Goal: Task Accomplishment & Management: Complete application form

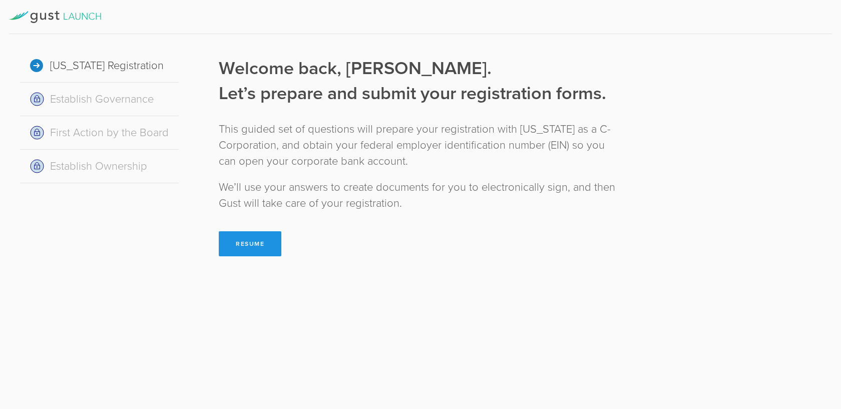
click at [258, 256] on button "Resume" at bounding box center [250, 243] width 63 height 25
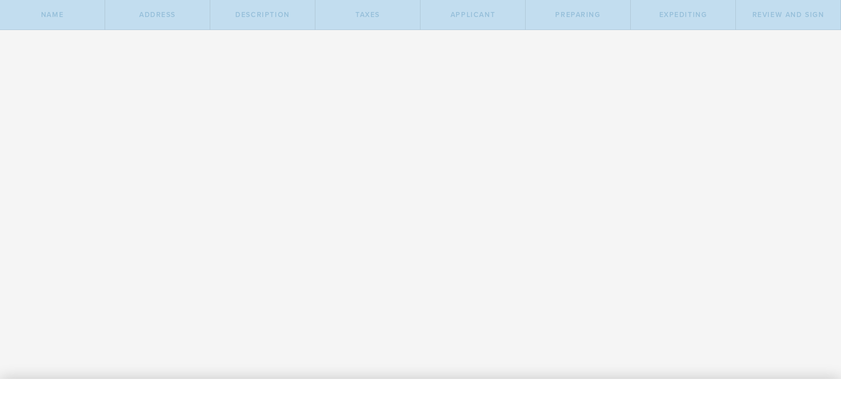
type input "Light Cloud"
select select "inc."
checkbox input "true"
type input "LC"
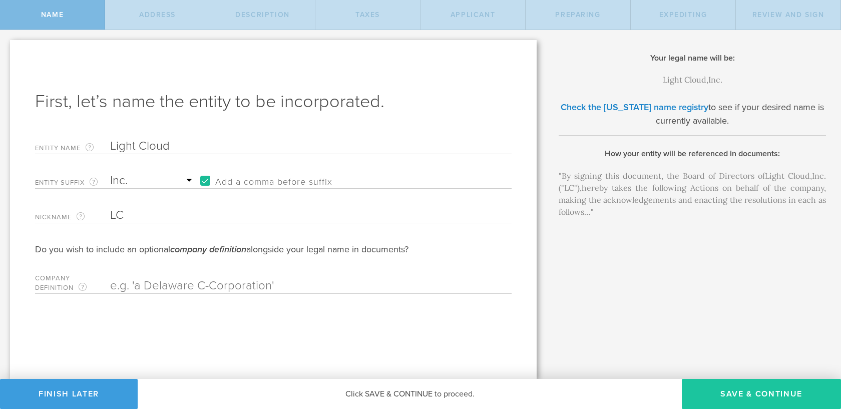
click at [729, 379] on button "Save & Continue" at bounding box center [761, 394] width 159 height 30
checkbox input "true"
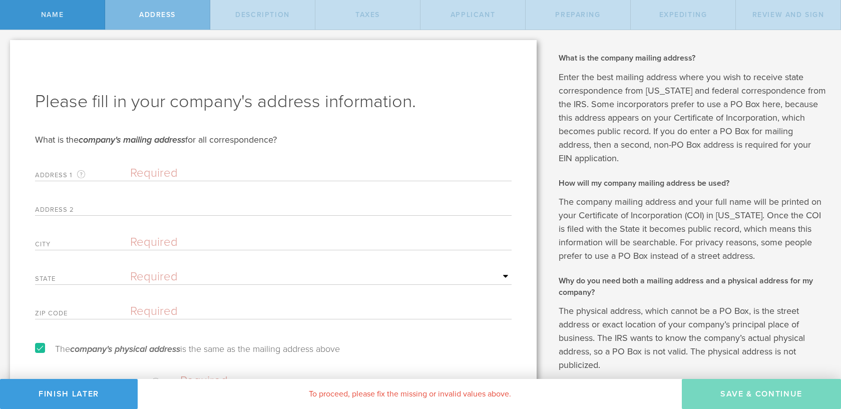
click at [208, 162] on div "Address [STREET_ADDRESS] mailing address for your company that is current as of…" at bounding box center [273, 171] width 476 height 21
click at [209, 173] on input "text" at bounding box center [320, 173] width 381 height 15
paste input "[GEOGRAPHIC_DATA] [STREET_ADDRESS][US_STATE]"
type input "[GEOGRAPHIC_DATA] [STREET_ADDRESS][US_STATE]"
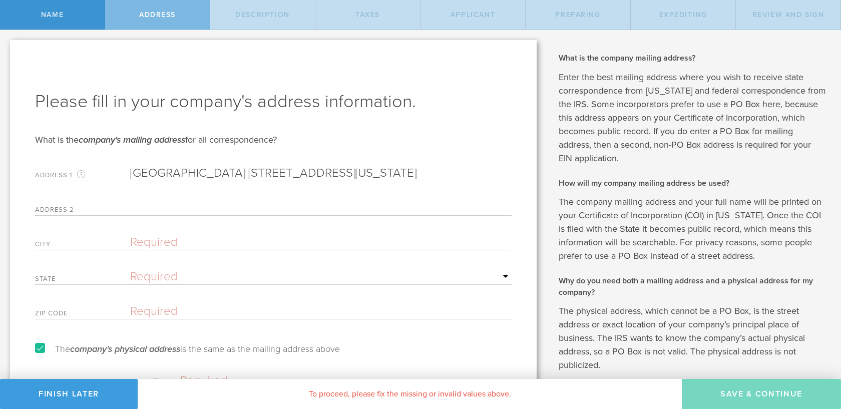
click at [168, 178] on input "[GEOGRAPHIC_DATA] [STREET_ADDRESS][US_STATE]" at bounding box center [320, 173] width 381 height 15
paste input "[GEOGRAPHIC_DATA] [STREET_ADDRESS][US_STATE]"
drag, startPoint x: 186, startPoint y: 172, endPoint x: 9, endPoint y: 173, distance: 176.7
click at [8, 172] on div "First, let’s name the entity to be incorporated. Entity Name The name of your […" at bounding box center [273, 235] width 546 height 410
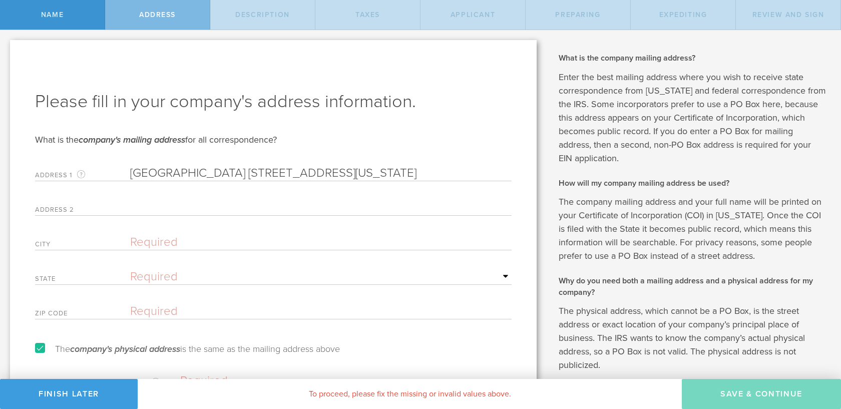
click at [244, 176] on input "[GEOGRAPHIC_DATA] [STREET_ADDRESS][US_STATE]" at bounding box center [320, 173] width 381 height 15
drag, startPoint x: 244, startPoint y: 176, endPoint x: 112, endPoint y: 178, distance: 132.1
click at [112, 177] on div "Address [STREET_ADDRESS] mailing address for your company that is current as of…" at bounding box center [273, 171] width 476 height 21
drag, startPoint x: 367, startPoint y: 174, endPoint x: 518, endPoint y: 172, distance: 150.6
click at [518, 172] on div "Please fill in your company's address information. What is the company's mailin…" at bounding box center [273, 240] width 526 height 400
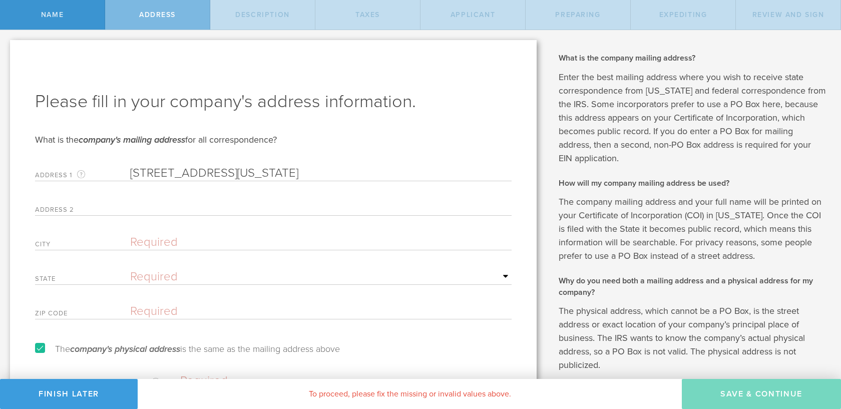
click at [484, 173] on input "[STREET_ADDRESS][US_STATE]" at bounding box center [320, 173] width 381 height 15
type input "[STREET_ADDRESS][US_STATE]"
click at [160, 310] on input "text" at bounding box center [320, 311] width 381 height 15
paste input "95131"
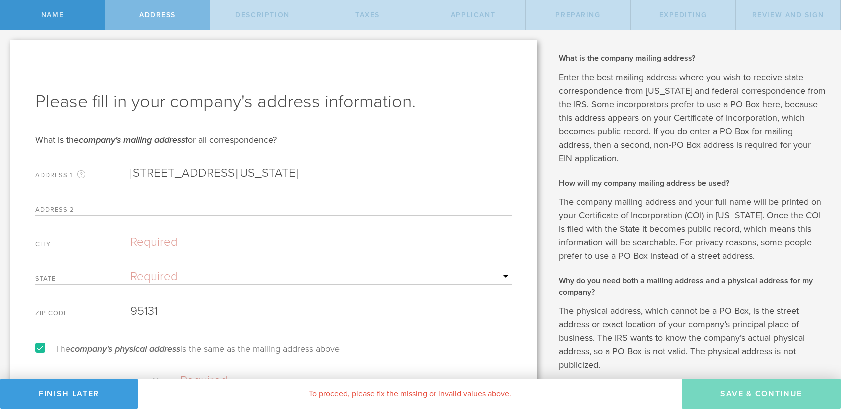
type input "95131"
click at [456, 174] on input "[STREET_ADDRESS][US_STATE]" at bounding box center [320, 173] width 381 height 15
type input "[STREET_ADDRESS][PERSON_NAME],"
click at [184, 270] on select "Required [US_STATE] [US_STATE] [US_STATE] [US_STATE] [US_STATE] [US_STATE] [US_…" at bounding box center [320, 276] width 381 height 15
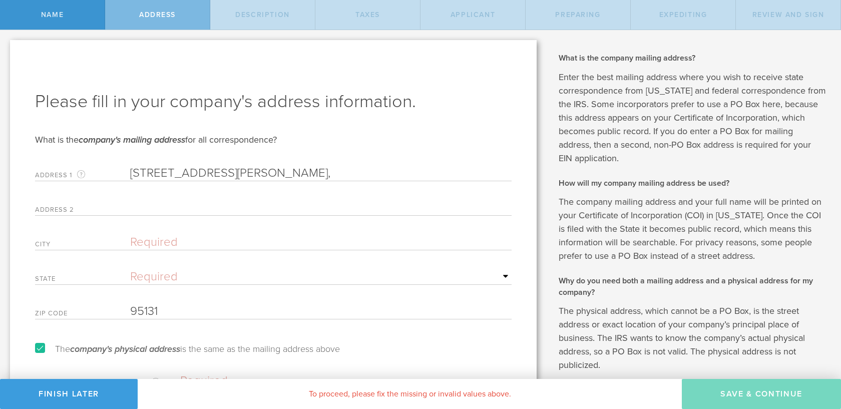
select select "CA"
click at [130, 269] on select "Required [US_STATE] [US_STATE] [US_STATE] [US_STATE] [US_STATE] [US_STATE] [US_…" at bounding box center [320, 276] width 381 height 15
click at [372, 172] on input "[STREET_ADDRESS][PERSON_NAME]," at bounding box center [320, 173] width 381 height 15
click at [373, 172] on input "[STREET_ADDRESS][PERSON_NAME]," at bounding box center [320, 173] width 381 height 15
click at [372, 172] on input "[STREET_ADDRESS][PERSON_NAME]," at bounding box center [320, 173] width 381 height 15
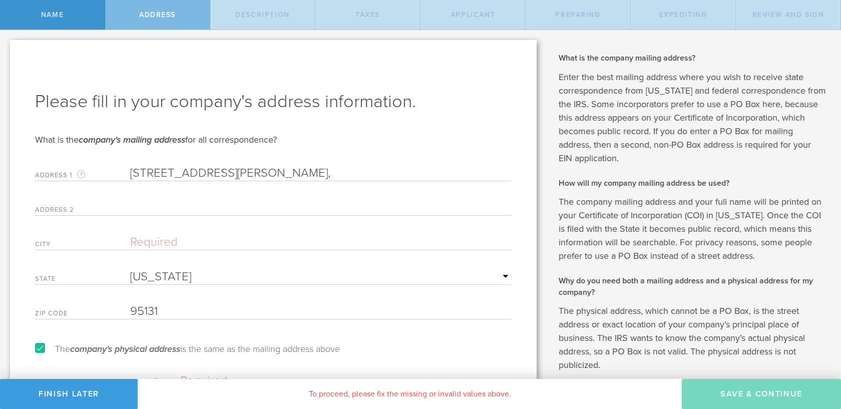
click at [371, 172] on input "[STREET_ADDRESS][PERSON_NAME]," at bounding box center [320, 173] width 381 height 15
type input "[STREET_ADDRESS]"
click at [237, 235] on input "text" at bounding box center [320, 242] width 381 height 15
paste input "[GEOGRAPHIC_DATA][PERSON_NAME]"
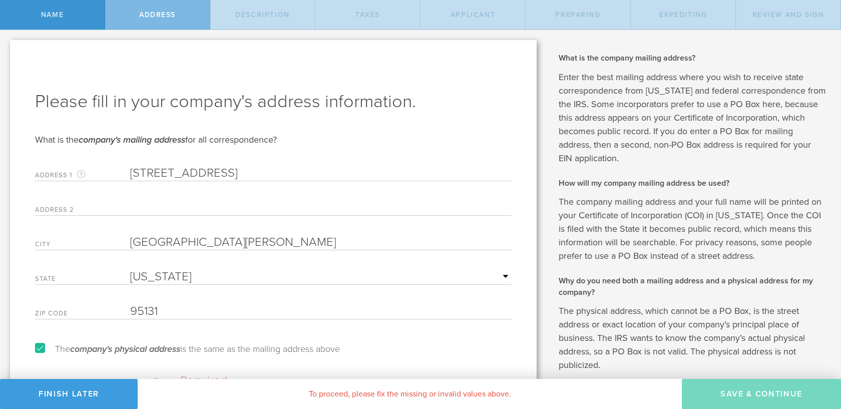
type input "[GEOGRAPHIC_DATA][PERSON_NAME]"
drag, startPoint x: 368, startPoint y: 173, endPoint x: 250, endPoint y: 176, distance: 118.1
click at [250, 176] on input "[STREET_ADDRESS]" at bounding box center [320, 173] width 381 height 15
type input "[STREET_ADDRESS]"
click at [212, 212] on input "text" at bounding box center [320, 207] width 381 height 15
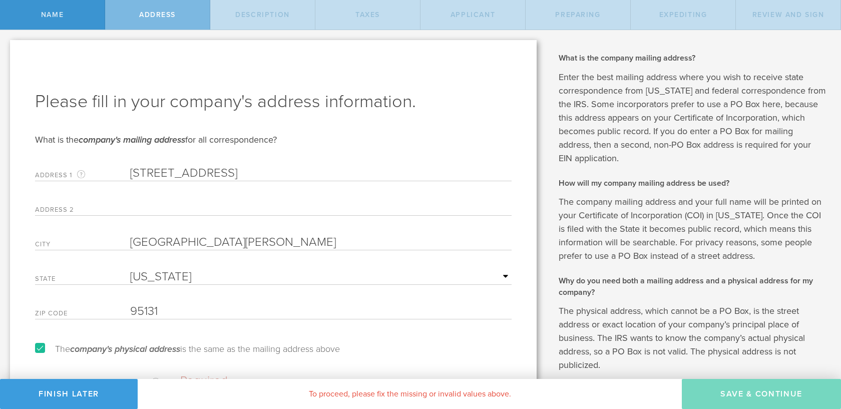
paste input "2nd Floor PMB #2084"
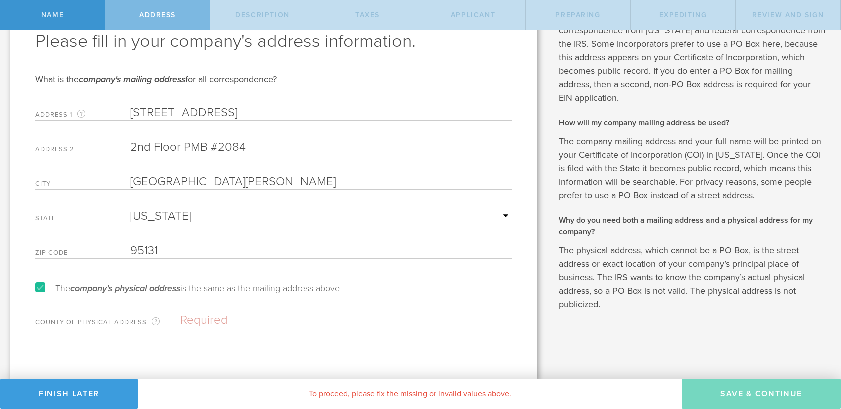
scroll to position [61, 0]
type input "2nd Floor PMB #2084"
click at [42, 290] on label "The company's physical address is the same as the mailing address above" at bounding box center [187, 287] width 305 height 9
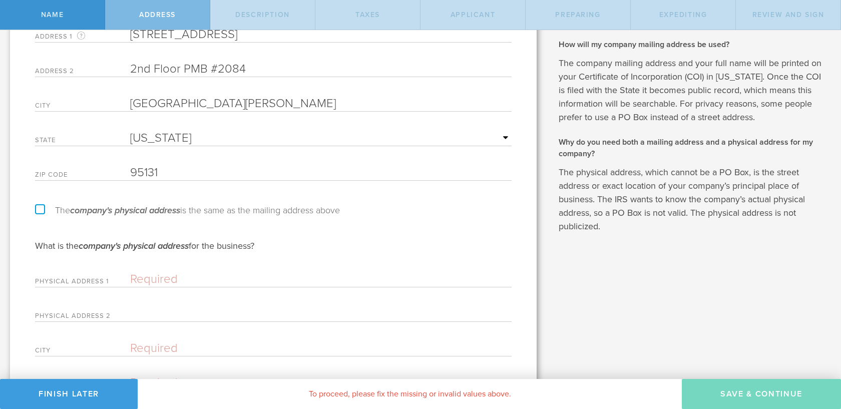
scroll to position [149, 0]
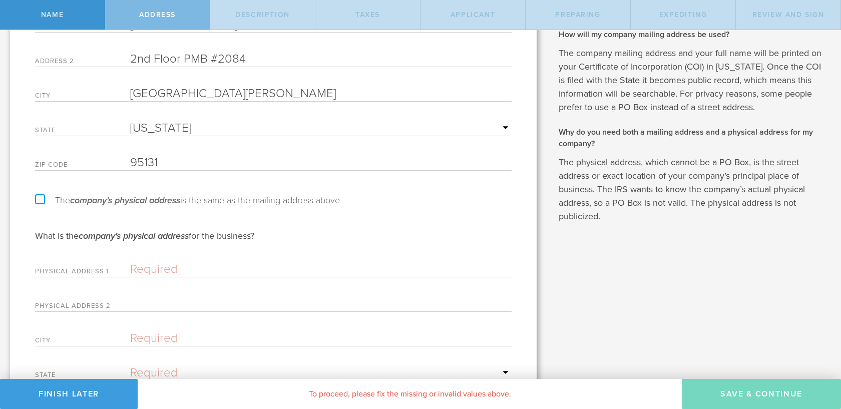
click at [39, 199] on label "The company's physical address is the same as the mailing address above" at bounding box center [187, 200] width 305 height 9
checkbox input "true"
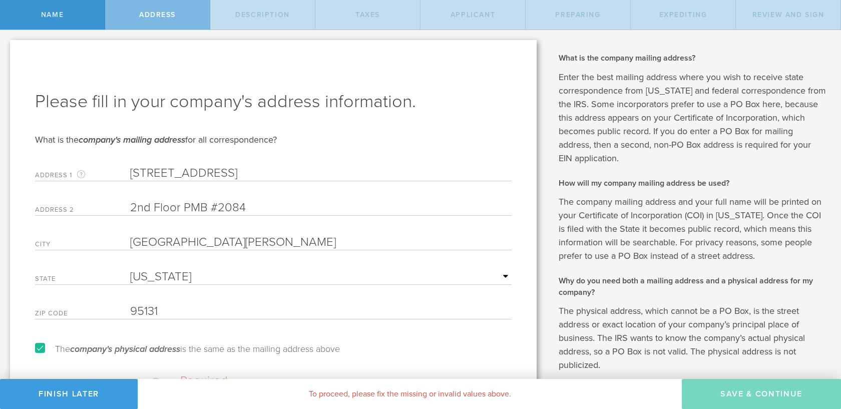
scroll to position [62, 0]
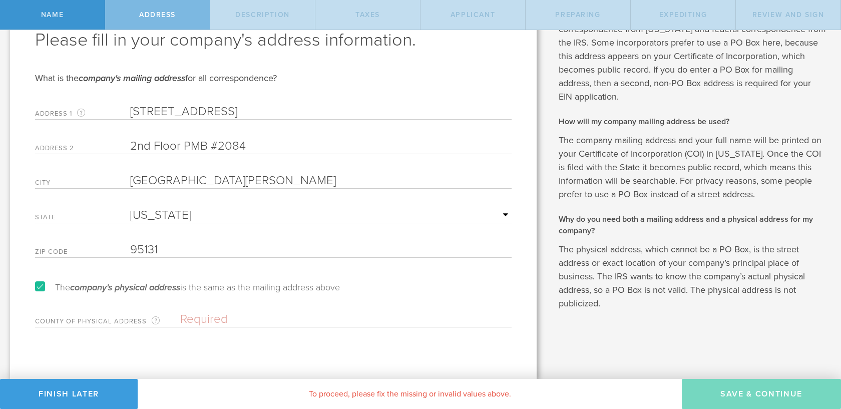
click at [205, 318] on input "text" at bounding box center [345, 319] width 331 height 15
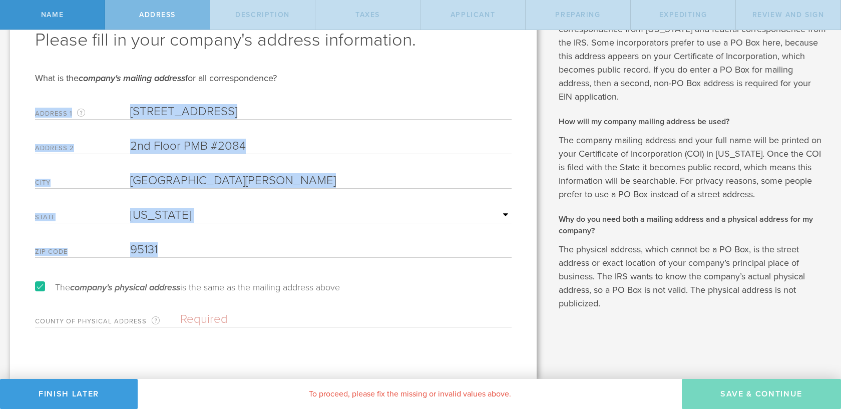
drag, startPoint x: 108, startPoint y: 90, endPoint x: 206, endPoint y: 258, distance: 194.9
click at [208, 260] on form "Please fill in your company's address information. What is the company's mailin…" at bounding box center [273, 177] width 476 height 299
copy form "Address [STREET_ADDRESS] mailing address for your company that is current as of…"
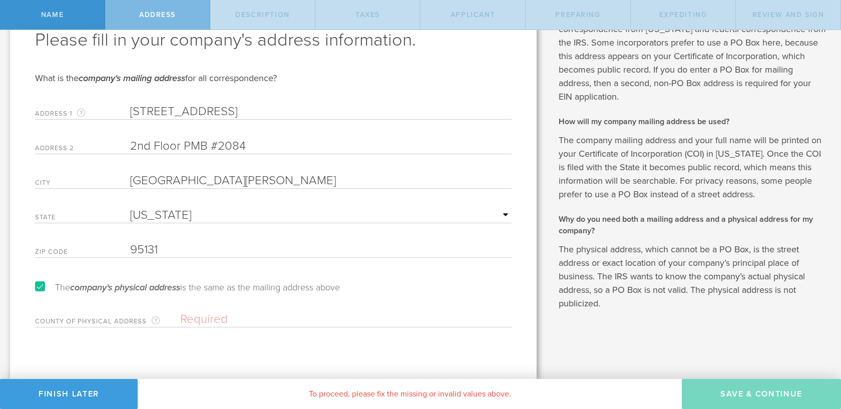
click at [246, 312] on input "text" at bounding box center [345, 319] width 331 height 15
paste input "[GEOGRAPHIC_DATA],"
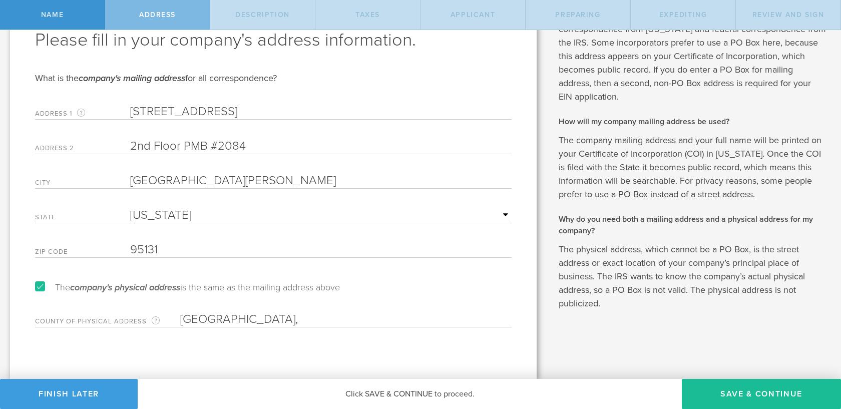
click at [246, 319] on input "[GEOGRAPHIC_DATA]," at bounding box center [345, 319] width 331 height 15
click at [247, 320] on input "[GEOGRAPHIC_DATA]," at bounding box center [345, 319] width 331 height 15
paste input "[GEOGRAPHIC_DATA],"
click at [232, 320] on input "Santa [PERSON_NAME]" at bounding box center [345, 319] width 331 height 15
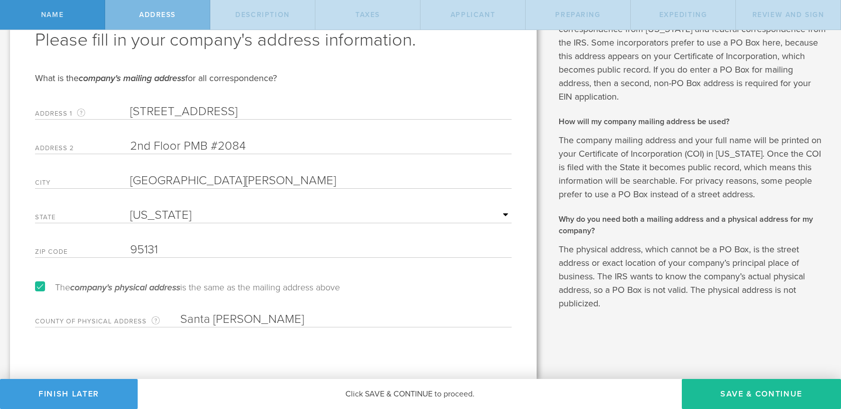
click at [232, 320] on input "Santa [PERSON_NAME]" at bounding box center [345, 319] width 331 height 15
type input "Santa [PERSON_NAME]"
click at [263, 322] on input "Santa [PERSON_NAME]" at bounding box center [345, 319] width 331 height 15
click at [711, 394] on button "Save & Continue" at bounding box center [761, 394] width 159 height 30
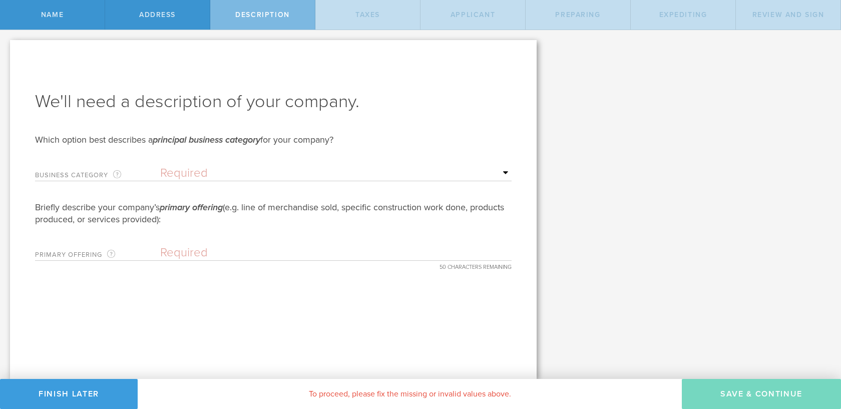
scroll to position [0, 0]
click at [268, 164] on div "Business Category This is for the IRS to categorize your business type. If no d…" at bounding box center [273, 171] width 476 height 21
click at [205, 175] on select "Required Accommodation & food service Construction Finance & insurance Health c…" at bounding box center [335, 173] width 351 height 15
select select "other"
click at [160, 166] on select "Required Accommodation & food service Construction Finance & insurance Health c…" at bounding box center [335, 173] width 351 height 15
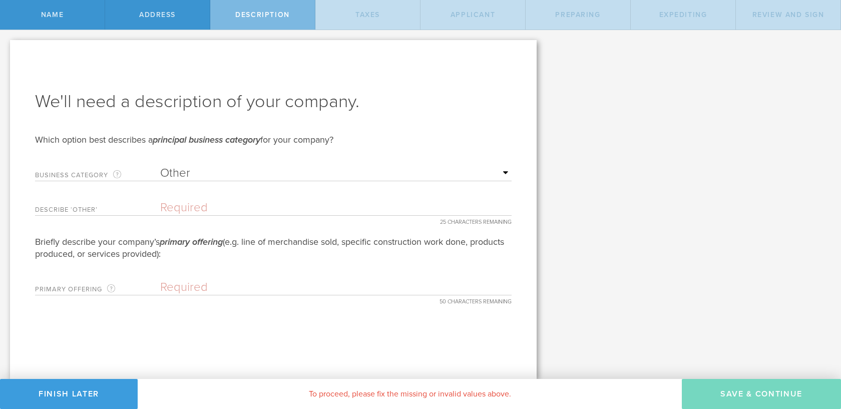
click at [268, 218] on form "We'll need a description of your company. Which option best describes a princip…" at bounding box center [273, 193] width 476 height 206
click at [264, 211] on input "text" at bounding box center [335, 207] width 351 height 15
type input "Cloud"
paste input "Cloud Management Tool"
click at [272, 207] on input "Cloud Management Tool" at bounding box center [335, 207] width 351 height 15
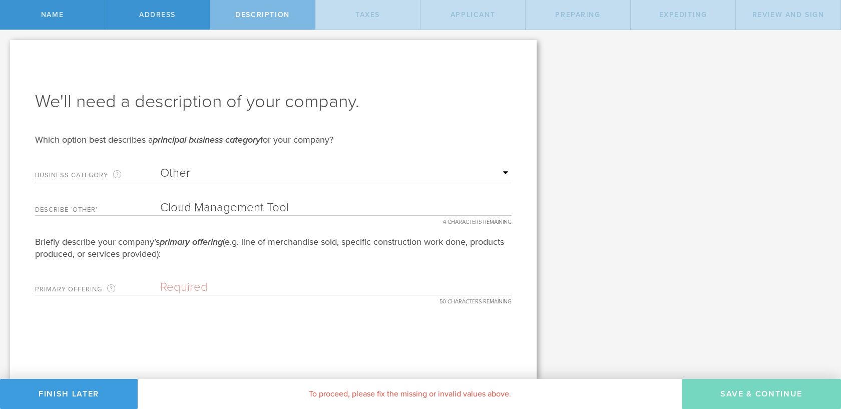
click at [272, 207] on input "Cloud Management Tool" at bounding box center [335, 207] width 351 height 15
type input "Cloud Management"
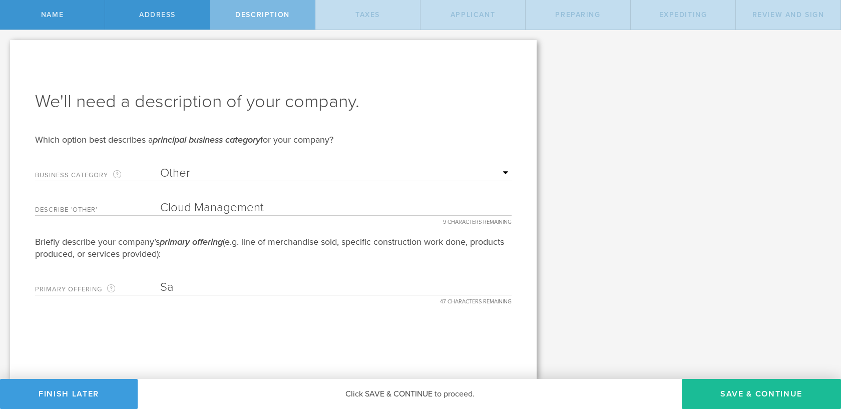
type input "S"
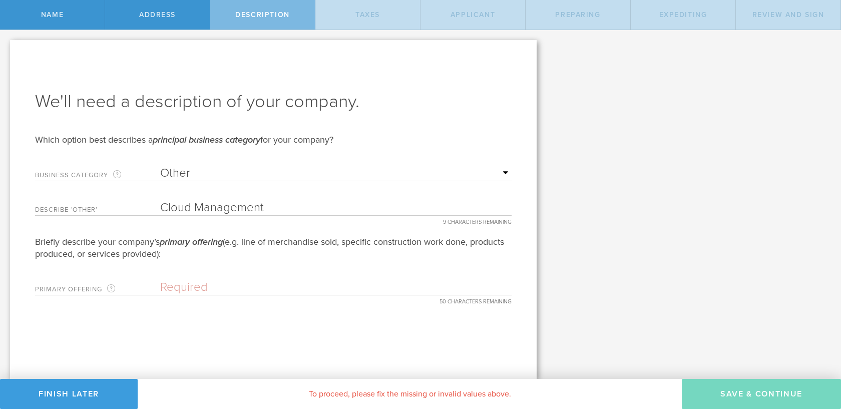
paste input "Tool"
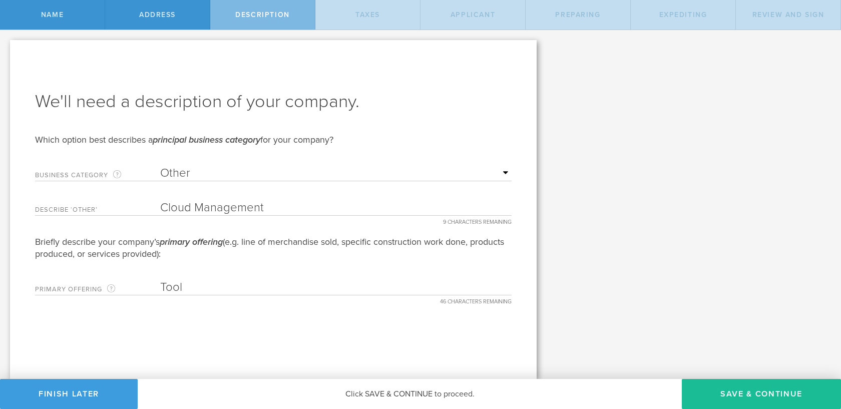
click at [218, 209] on input "Cloud Management" at bounding box center [335, 207] width 351 height 15
click at [218, 208] on input "Cloud Management" at bounding box center [335, 207] width 351 height 15
click at [161, 287] on input "Tool" at bounding box center [335, 287] width 351 height 15
paste input "Cloud Management"
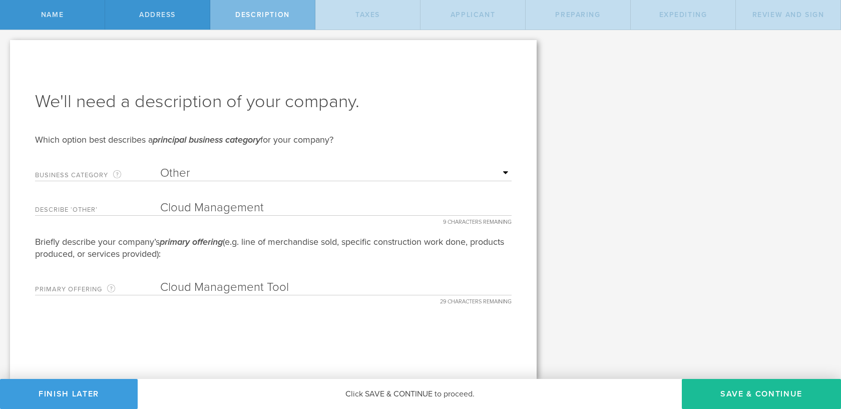
type input "Cloud Management Tool"
click at [192, 205] on input "Cloud Management" at bounding box center [335, 207] width 351 height 15
click at [193, 205] on input "Cloud Management" at bounding box center [335, 207] width 351 height 15
drag, startPoint x: 193, startPoint y: 205, endPoint x: 304, endPoint y: 215, distance: 111.5
click at [304, 215] on input "Cloud Management" at bounding box center [335, 207] width 351 height 15
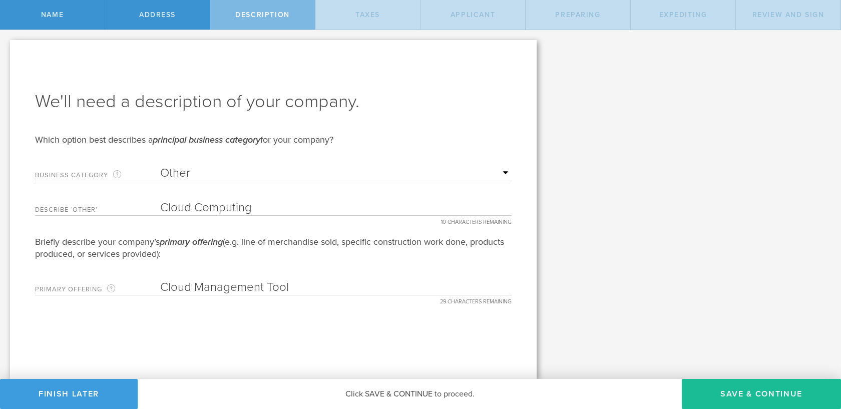
type input "Cloud Computing"
click at [348, 286] on input "Cloud Management Tool" at bounding box center [335, 287] width 351 height 15
drag, startPoint x: 390, startPoint y: 251, endPoint x: 263, endPoint y: 292, distance: 133.7
click at [262, 292] on form "We'll need a description of your company. Which option best describes a princip…" at bounding box center [273, 193] width 476 height 206
click at [263, 292] on input "Cloud Management Tool" at bounding box center [335, 287] width 351 height 15
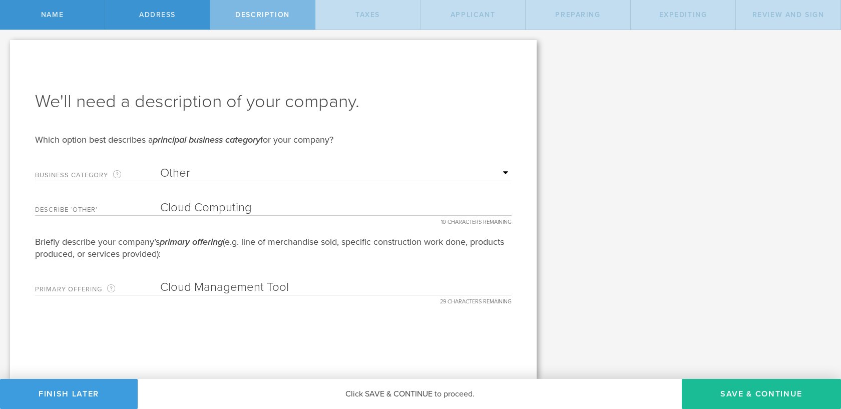
click at [302, 295] on div "We'll need a description of your company. Which option best describes a princip…" at bounding box center [273, 209] width 526 height 339
click at [304, 289] on input "Cloud Management Tool" at bounding box center [335, 287] width 351 height 15
click at [316, 287] on input "Cloud Management Tool for engeneri" at bounding box center [335, 287] width 351 height 15
type input "Cloud Management Tool"
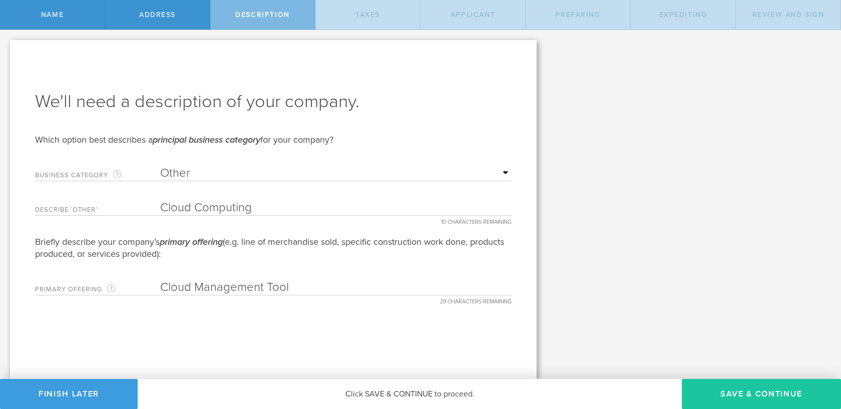
click at [742, 398] on button "Save & Continue" at bounding box center [761, 394] width 159 height 30
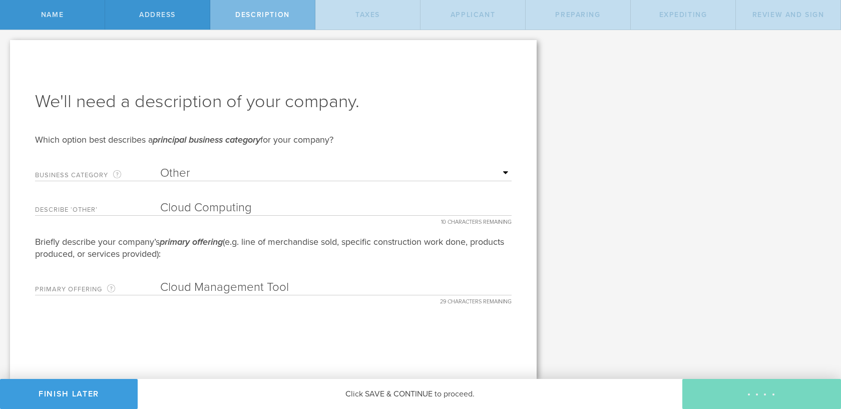
type input "0"
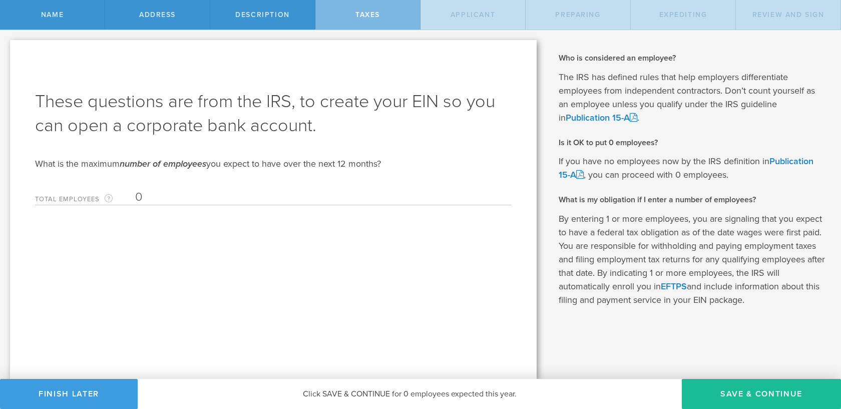
click at [268, 193] on input "0" at bounding box center [320, 197] width 371 height 15
click at [746, 388] on button "Save & Continue" at bounding box center [761, 394] width 159 height 30
type input "CEO"
select select "US"
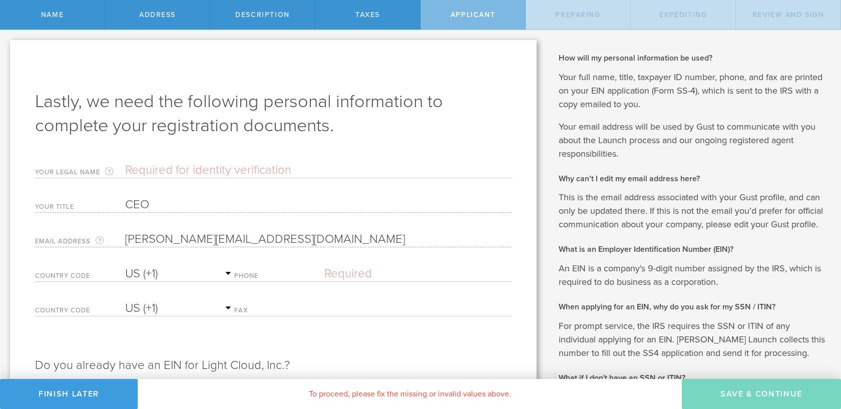
click at [277, 168] on input "text" at bounding box center [318, 170] width 386 height 15
type input "[PERSON_NAME]"
click at [186, 271] on select "AC (+247) AD (+376) AE (+971) AF (+93) AG (+1) AI (+1) AL (+355) AM (+374) AO (…" at bounding box center [179, 273] width 109 height 15
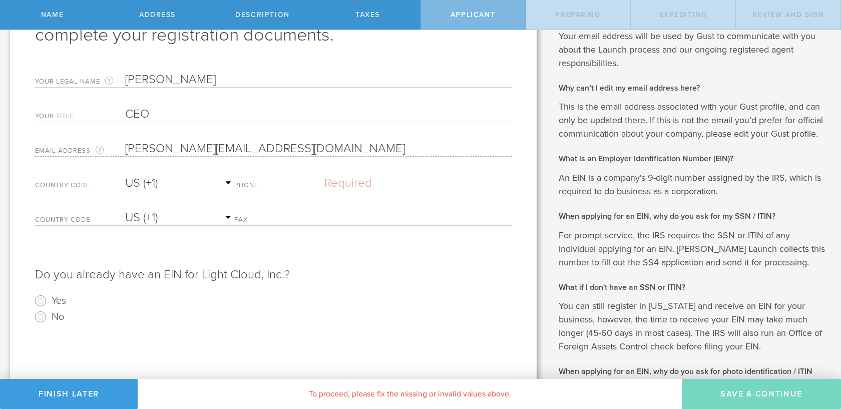
scroll to position [92, 0]
click at [43, 316] on input "No" at bounding box center [41, 316] width 16 height 16
radio input "true"
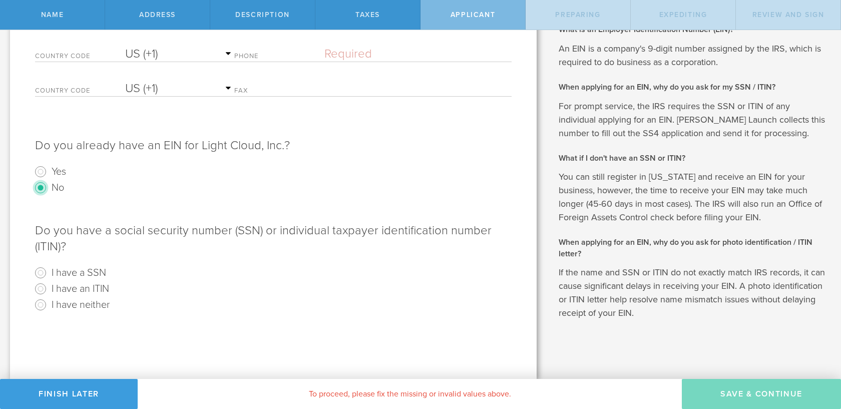
scroll to position [219, 0]
click at [44, 306] on input "I have neither" at bounding box center [41, 306] width 16 height 16
radio input "true"
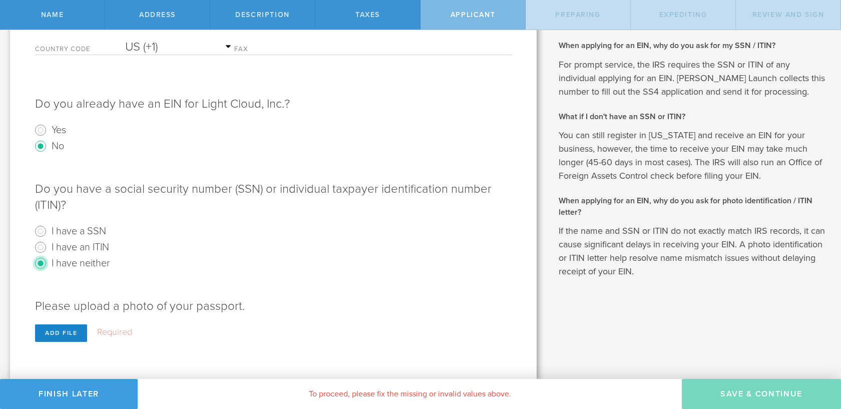
scroll to position [8, 0]
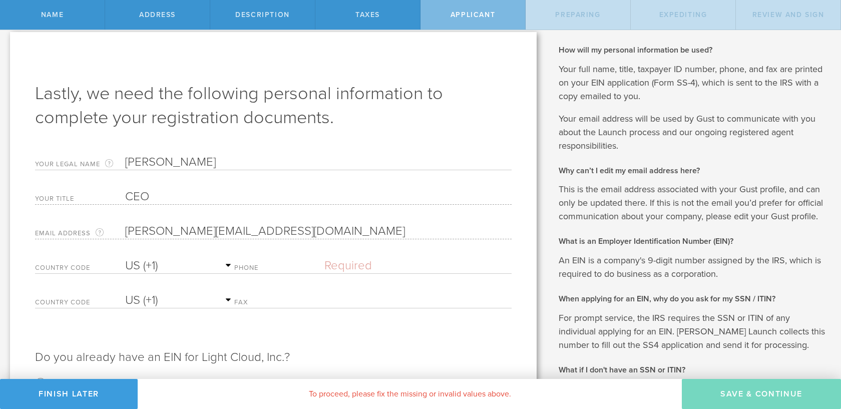
click at [184, 269] on select "AC (+247) AD (+376) AE (+971) AF (+93) AG (+1) AI (+1) AL (+355) AM (+374) AO (…" at bounding box center [179, 265] width 109 height 15
select select "PL"
click at [125, 258] on select "AC (+247) AD (+376) AE (+971) AF (+93) AG (+1) AI (+1) AL (+355) AM (+374) AO (…" at bounding box center [179, 265] width 109 height 15
click at [269, 263] on div "Phone Please enter a valid phone number." at bounding box center [372, 263] width 277 height 21
click at [306, 275] on div "Country Code AC (+247) AD (+376) AE (+971) AF (+93) AG (+1) AI (+1) AL (+355) A…" at bounding box center [273, 270] width 476 height 35
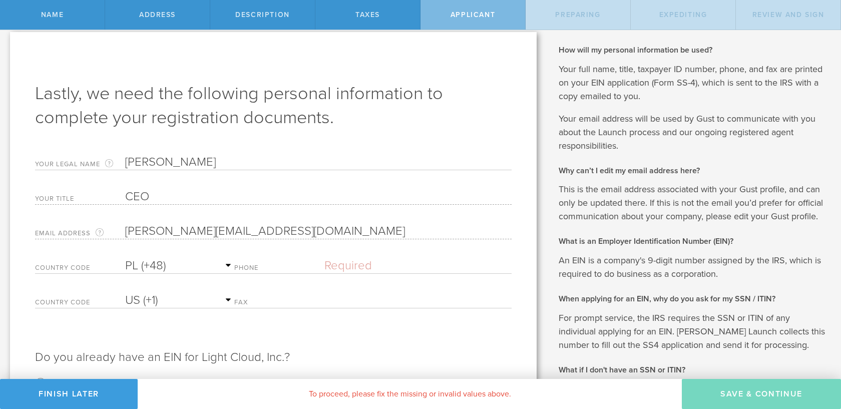
click at [344, 262] on input "text" at bounding box center [417, 265] width 187 height 15
type input "531 114 242"
click at [298, 351] on p "Do you already have an EIN for Light Cloud, Inc.?" at bounding box center [273, 352] width 476 height 26
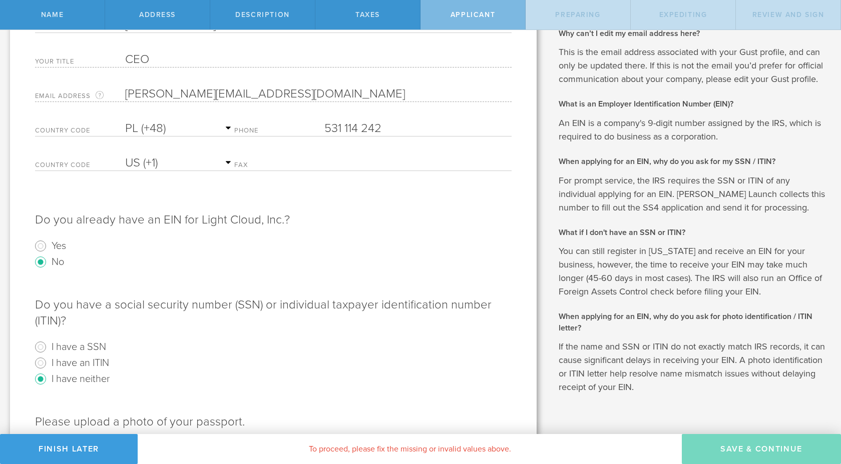
scroll to position [206, 0]
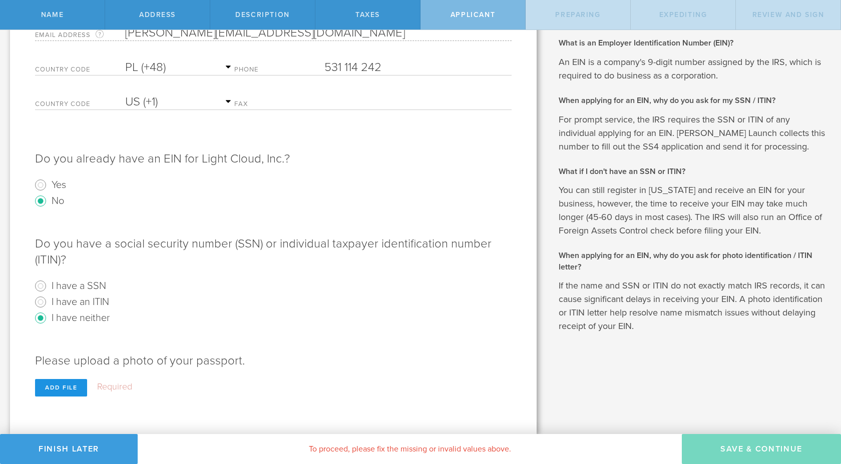
click at [67, 386] on div "Add file" at bounding box center [61, 388] width 52 height 18
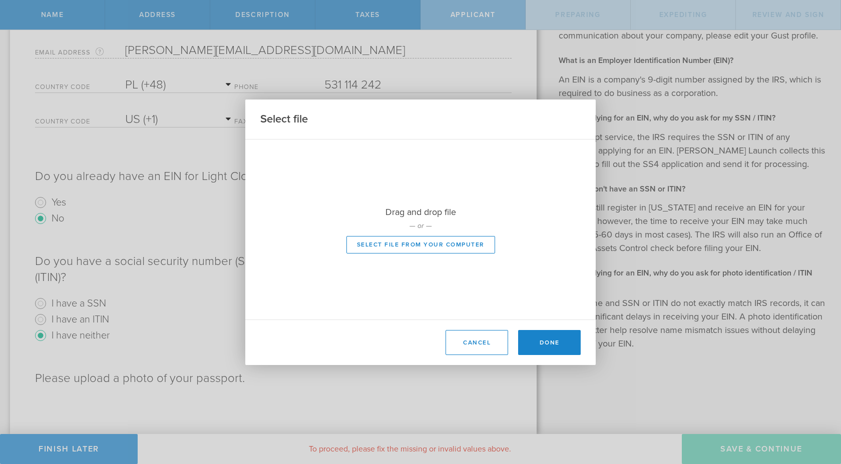
scroll to position [189, 0]
click at [458, 246] on button "Select file from your computer" at bounding box center [420, 245] width 149 height 18
type input "C:\fakepath\20250904_120732.jpg"
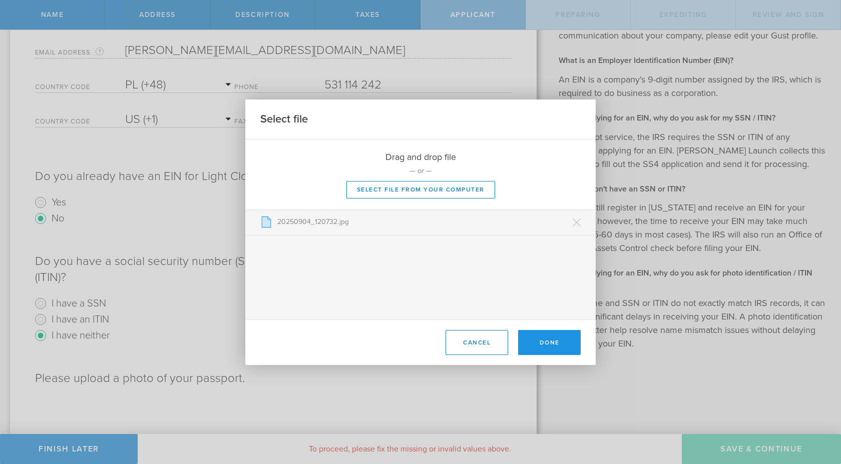
click at [541, 339] on button "Done" at bounding box center [549, 342] width 63 height 25
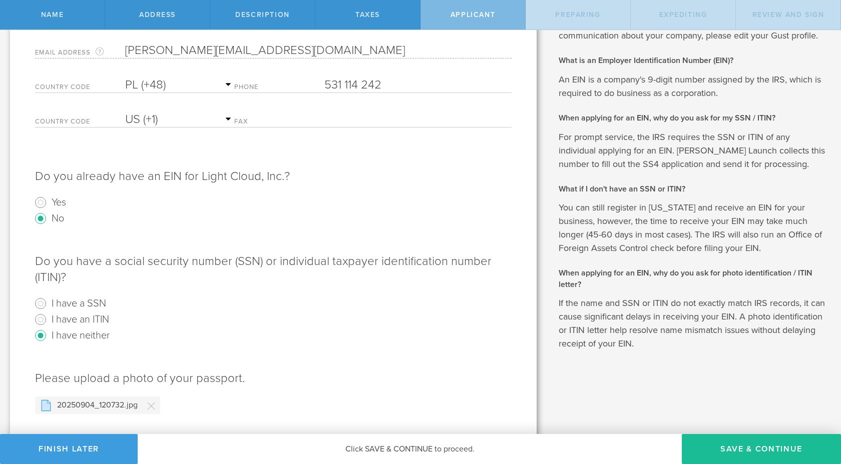
scroll to position [211, 0]
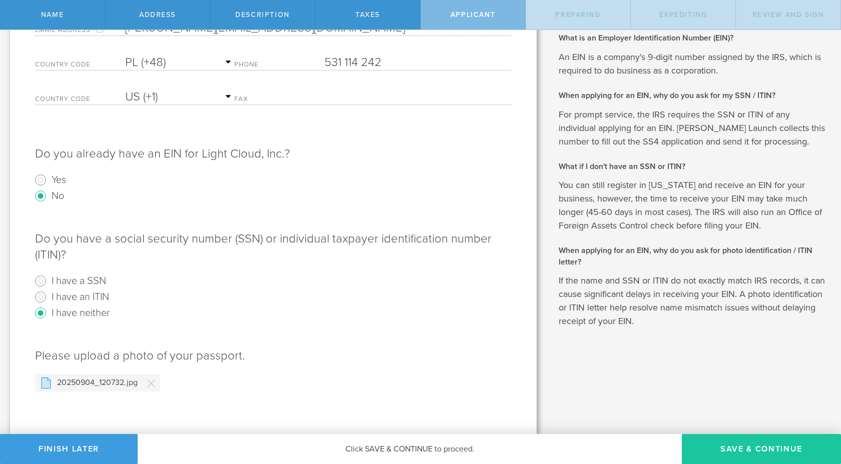
click at [735, 408] on button "Save & Continue" at bounding box center [761, 449] width 159 height 30
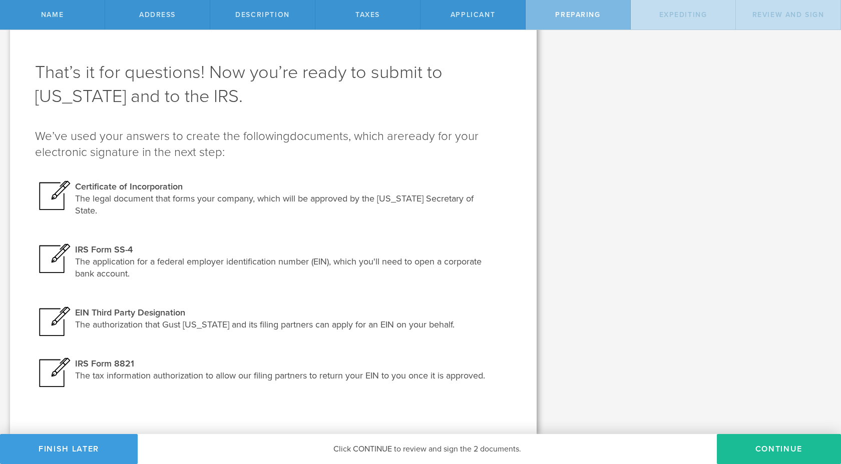
scroll to position [0, 0]
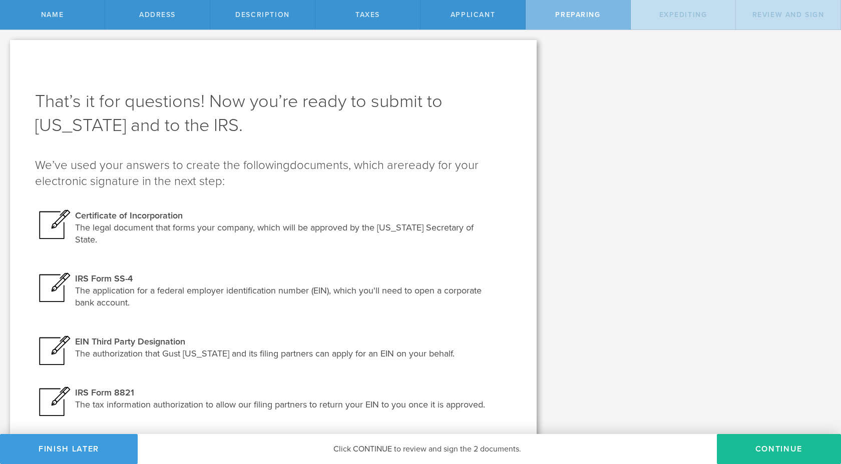
click at [274, 115] on h1 "That’s it for questions! Now you’re ready to submit to [US_STATE] and to the IR…" at bounding box center [273, 114] width 476 height 48
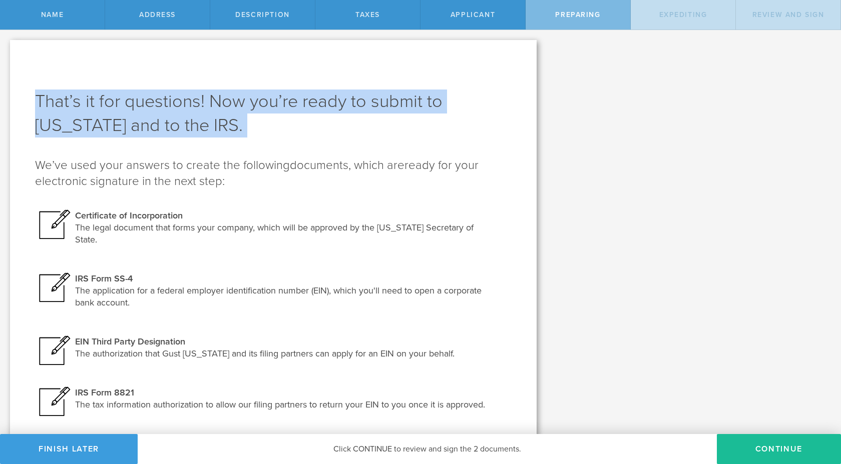
click at [274, 115] on h1 "That’s it for questions! Now you’re ready to submit to [US_STATE] and to the IR…" at bounding box center [273, 114] width 476 height 48
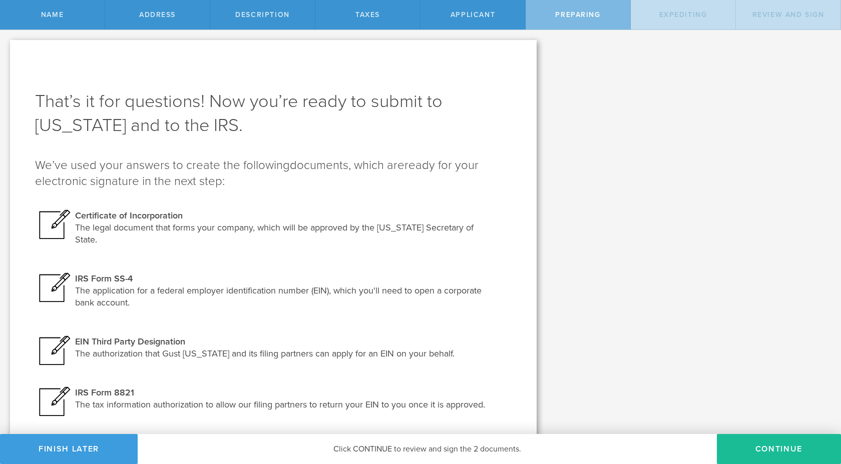
click at [142, 214] on div "Certificate of Incorporation" at bounding box center [280, 216] width 411 height 12
click at [53, 228] on div at bounding box center [55, 225] width 40 height 30
click at [150, 233] on div "The legal document that forms your company, which will be approved by the [US_S…" at bounding box center [280, 234] width 411 height 24
click at [151, 234] on div "The legal document that forms your company, which will be approved by the [US_S…" at bounding box center [280, 234] width 411 height 24
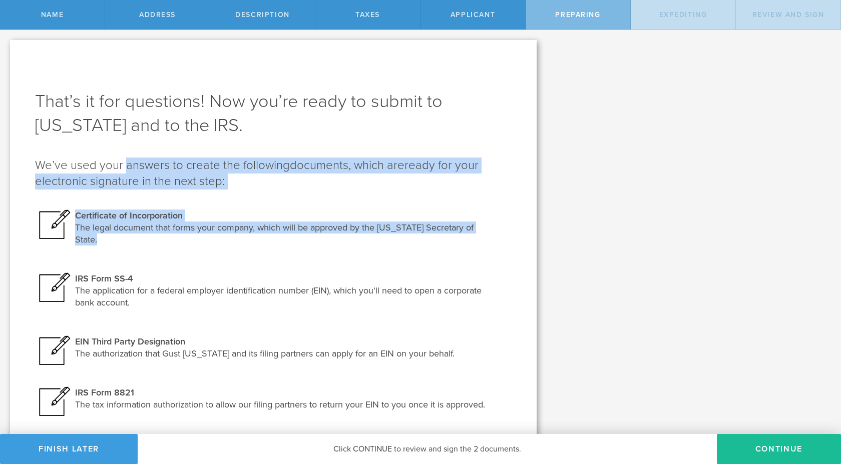
drag, startPoint x: 151, startPoint y: 234, endPoint x: 135, endPoint y: 170, distance: 66.6
click at [134, 170] on div "That’s it for questions! Now you’re ready to submit to [US_STATE] and to the IR…" at bounding box center [273, 258] width 476 height 336
click at [135, 170] on h2 "We’ve used your answers to create the following document, which is documents, w…" at bounding box center [273, 174] width 476 height 32
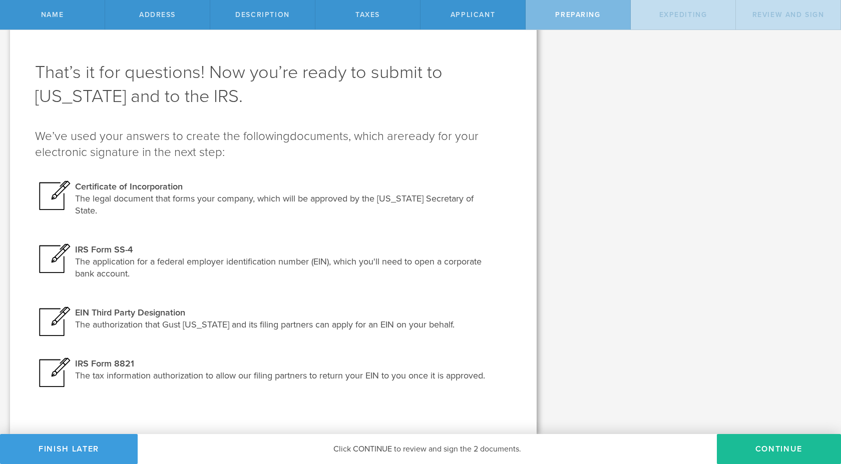
scroll to position [41, 0]
click at [779, 408] on button "Continue" at bounding box center [779, 449] width 124 height 30
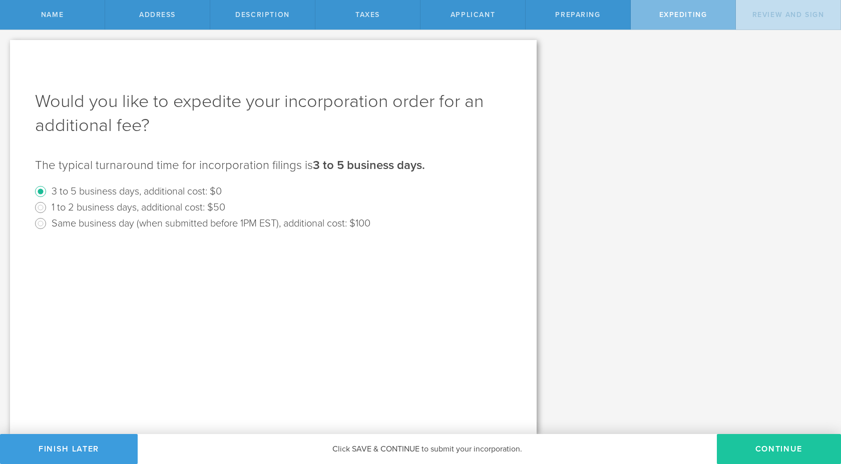
click at [781, 408] on button "Continue" at bounding box center [779, 449] width 124 height 30
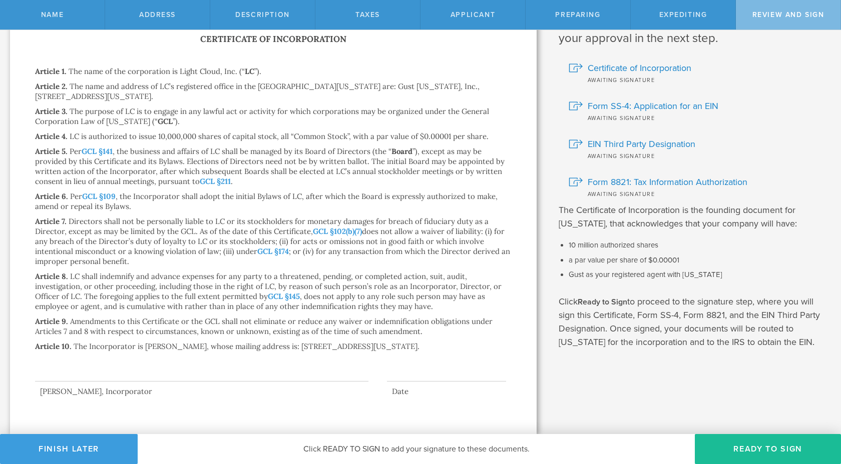
scroll to position [50, 0]
click at [198, 382] on div at bounding box center [201, 362] width 333 height 40
click at [411, 382] on div at bounding box center [446, 374] width 119 height 16
drag, startPoint x: 410, startPoint y: 383, endPoint x: 407, endPoint y: 393, distance: 10.6
click at [407, 394] on div "[PERSON_NAME], Incorporator Date" at bounding box center [273, 369] width 476 height 55
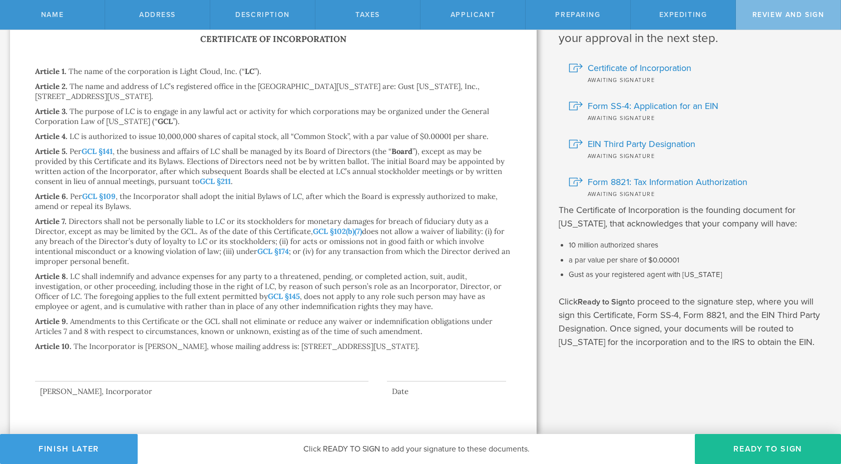
click at [341, 379] on div at bounding box center [201, 362] width 333 height 40
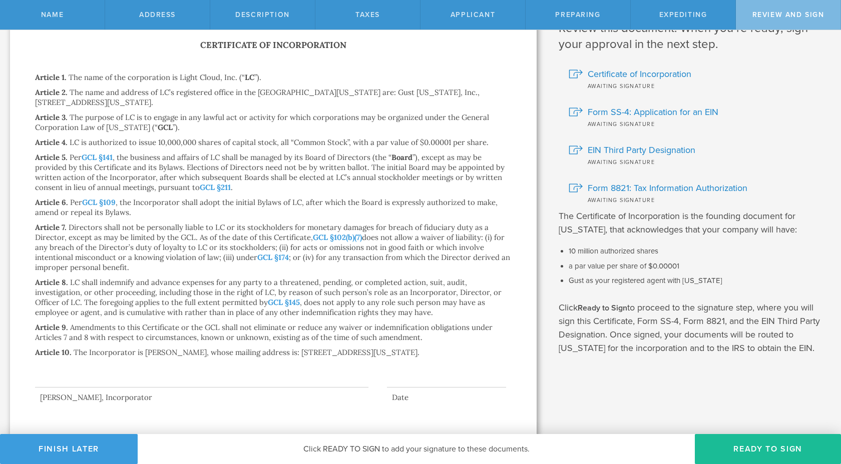
scroll to position [0, 0]
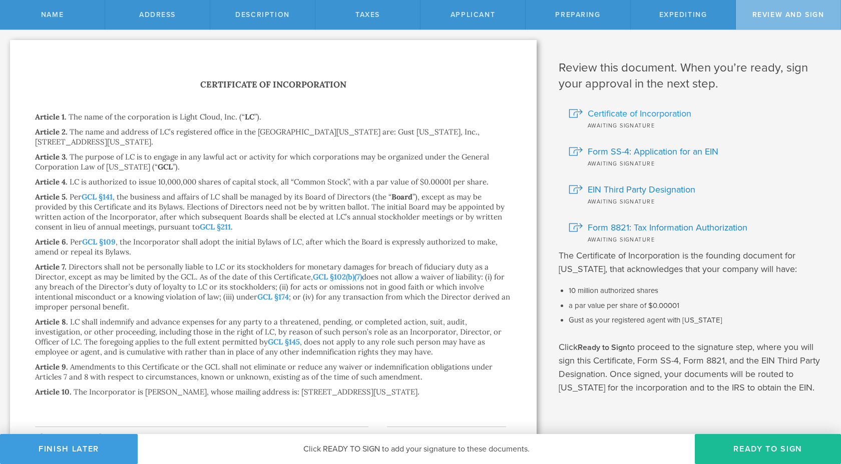
click at [663, 114] on span "Certificate of Incorporation" at bounding box center [640, 113] width 104 height 13
click at [742, 408] on button "Ready to Sign" at bounding box center [768, 449] width 146 height 30
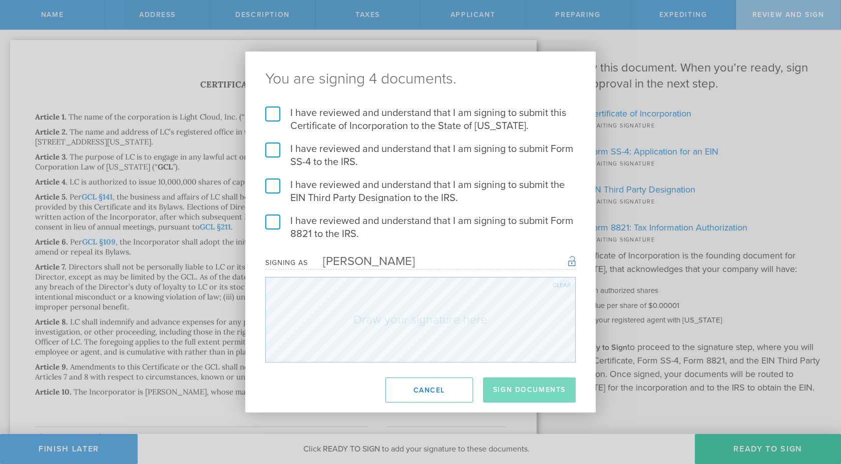
click at [344, 119] on label "I have reviewed and understand that I am signing to submit this Certificate of …" at bounding box center [420, 120] width 310 height 26
click at [0, 0] on input "I have reviewed and understand that I am signing to submit this Certificate of …" at bounding box center [0, 0] width 0 height 0
click at [315, 154] on label "I have reviewed and understand that I am signing to submit Form SS-4 to the IRS." at bounding box center [420, 156] width 310 height 26
click at [0, 0] on input "I have reviewed and understand that I am signing to submit Form SS-4 to the IRS." at bounding box center [0, 0] width 0 height 0
click at [305, 195] on label "I have reviewed and understand that I am signing to submit the EIN Third Party …" at bounding box center [420, 192] width 310 height 26
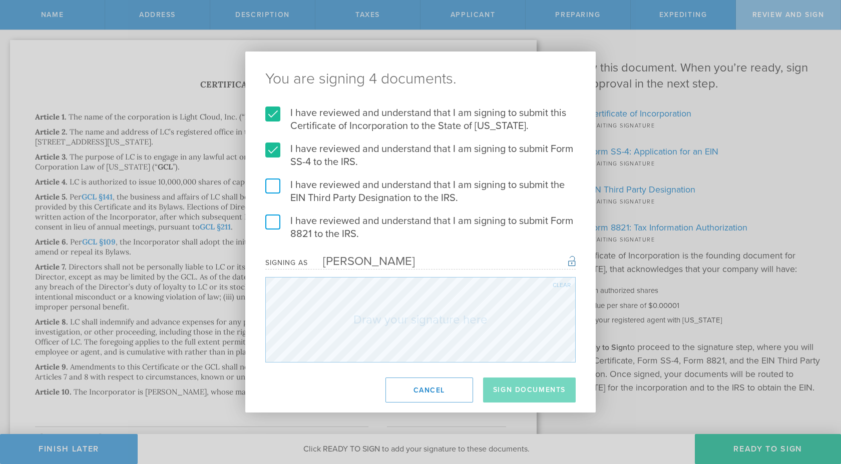
click at [0, 0] on input "I have reviewed and understand that I am signing to submit the EIN Third Party …" at bounding box center [0, 0] width 0 height 0
click at [298, 218] on label "I have reviewed and understand that I am signing to submit Form 8821 to the IRS." at bounding box center [420, 228] width 310 height 26
click at [0, 0] on input "I have reviewed and understand that I am signing to submit Form 8821 to the IRS." at bounding box center [0, 0] width 0 height 0
click at [515, 384] on button "Sign Documents" at bounding box center [529, 390] width 93 height 25
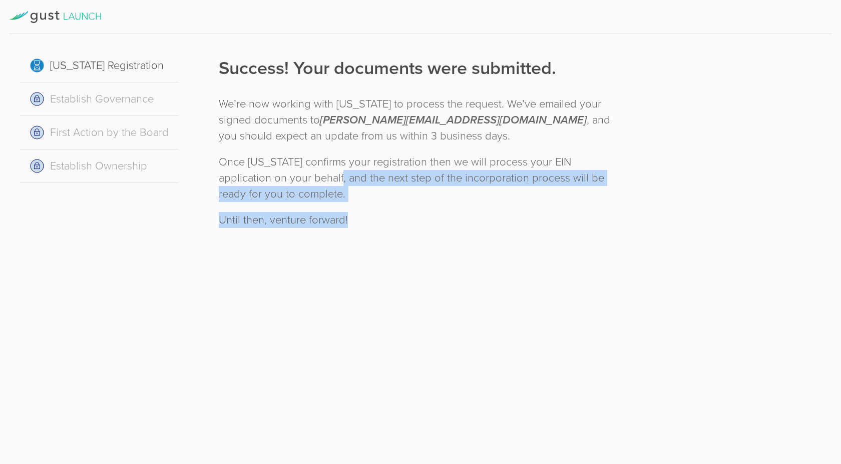
drag, startPoint x: 400, startPoint y: 233, endPoint x: 290, endPoint y: 184, distance: 120.5
click at [290, 184] on div "Success! Your documents were submitted. We’re now working with [US_STATE] to pr…" at bounding box center [420, 141] width 442 height 194
click at [290, 183] on div "Once [US_STATE] confirms your registration then we will process your EIN applic…" at bounding box center [420, 178] width 402 height 48
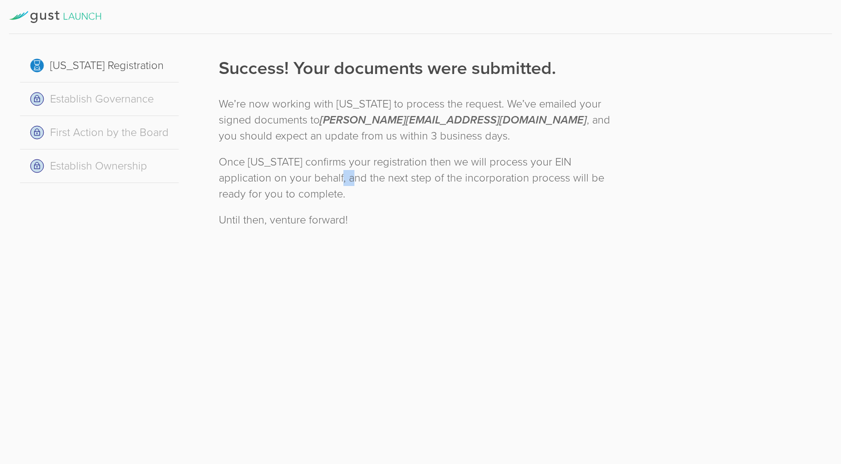
click at [290, 183] on div "Once [US_STATE] confirms your registration then we will process your EIN applic…" at bounding box center [420, 178] width 402 height 48
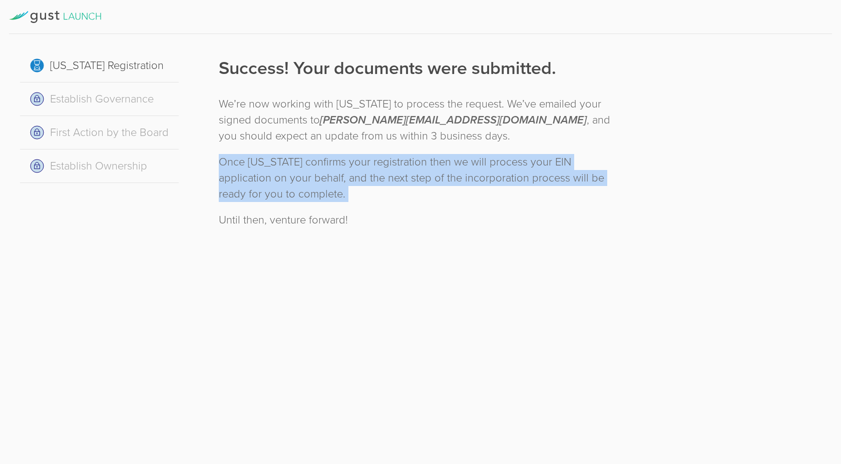
click at [290, 183] on div "Once [US_STATE] confirms your registration then we will process your EIN applic…" at bounding box center [420, 178] width 402 height 48
click at [342, 182] on div "Once [US_STATE] confirms your registration then we will process your EIN applic…" at bounding box center [420, 178] width 402 height 48
